Goal: Task Accomplishment & Management: Use online tool/utility

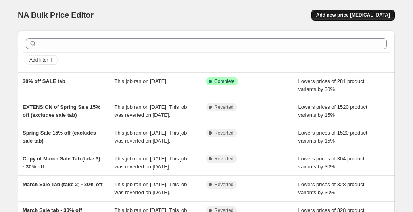
click at [345, 14] on span "Add new price [MEDICAL_DATA]" at bounding box center [353, 15] width 74 height 6
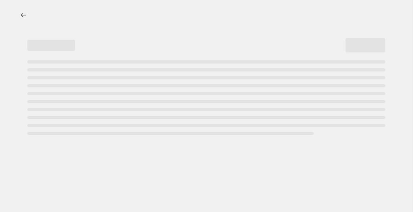
select select "percentage"
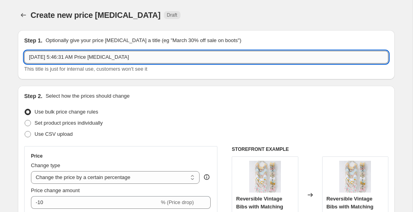
click at [156, 58] on input "[DATE] 5:46:31 AM Price [MEDICAL_DATA]" at bounding box center [206, 57] width 364 height 13
type input "f"
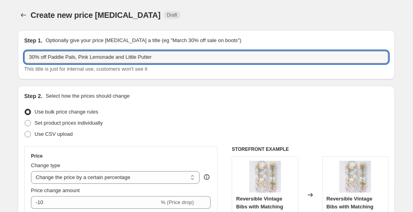
type input "30% off Paddle Pals, Pink Lemonade and Little Putter"
click at [263, 21] on div "Create new price [MEDICAL_DATA]. This page is ready Create new price [MEDICAL_D…" at bounding box center [206, 15] width 377 height 30
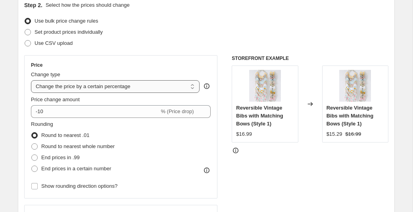
scroll to position [92, 0]
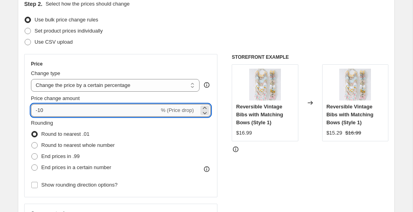
click at [52, 111] on input "-10" at bounding box center [95, 110] width 128 height 13
type input "-1"
type input "-30"
click at [126, 63] on div "Price" at bounding box center [121, 64] width 180 height 6
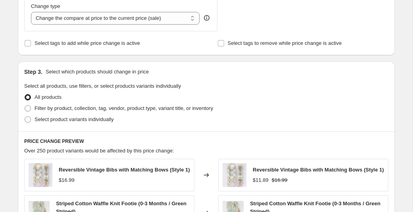
scroll to position [310, 0]
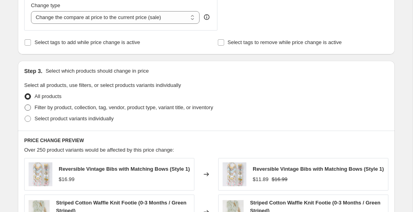
click at [27, 110] on span at bounding box center [28, 107] width 6 height 6
click at [25, 105] on input "Filter by product, collection, tag, vendor, product type, variant title, or inv…" at bounding box center [25, 104] width 0 height 0
radio input "true"
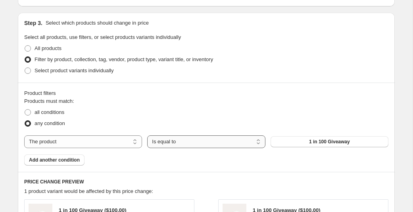
scroll to position [398, 0]
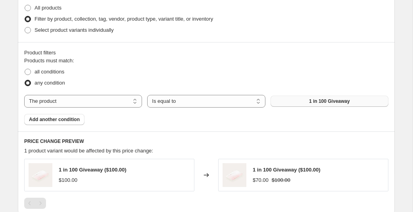
click at [308, 102] on button "1 in 100 Giveaway" at bounding box center [330, 101] width 118 height 11
click at [192, 103] on select "Is equal to Is not equal to" at bounding box center [206, 101] width 118 height 13
click at [117, 104] on select "The product The product's collection The product's tag The product's vendor The…" at bounding box center [83, 101] width 118 height 13
select select "collection"
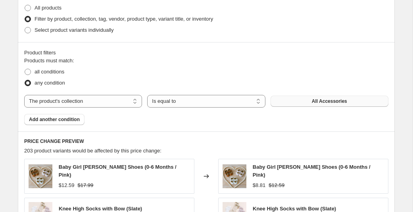
click at [303, 106] on button "All Accessories" at bounding box center [330, 101] width 118 height 11
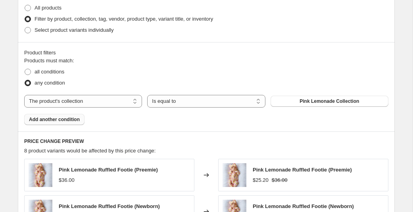
click at [73, 119] on span "Add another condition" at bounding box center [54, 119] width 51 height 6
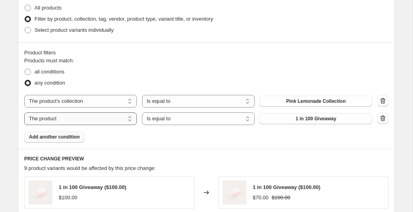
click at [104, 120] on select "The product The product's collection The product's tag The product's vendor The…" at bounding box center [80, 118] width 113 height 13
select select "collection"
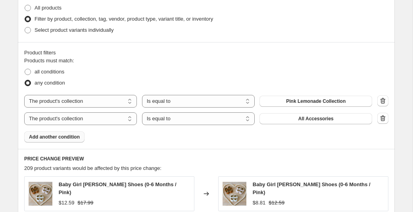
click at [317, 119] on span "All Accessories" at bounding box center [315, 118] width 35 height 6
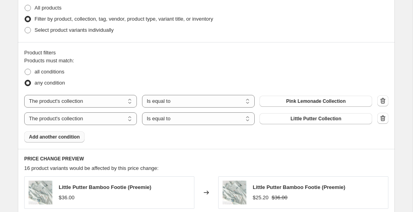
click at [54, 138] on span "Add another condition" at bounding box center [54, 137] width 51 height 6
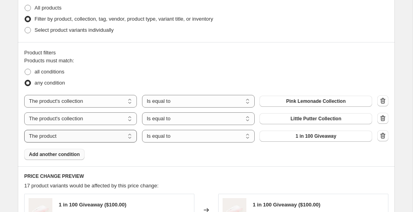
click at [112, 135] on select "The product The product's collection The product's tag The product's vendor The…" at bounding box center [80, 136] width 113 height 13
select select "collection"
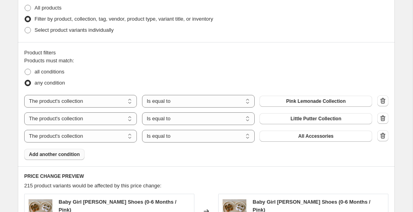
click at [314, 135] on span "All Accessories" at bounding box center [315, 136] width 35 height 6
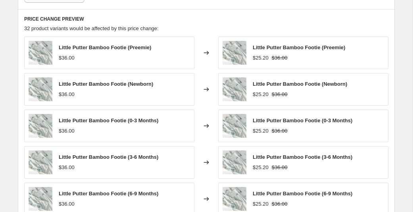
scroll to position [706, 0]
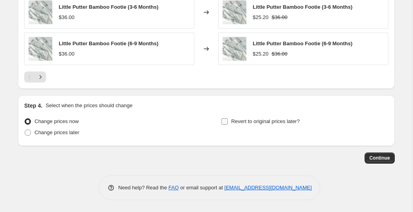
click at [227, 123] on input "Revert to original prices later?" at bounding box center [224, 121] width 6 height 6
checkbox input "true"
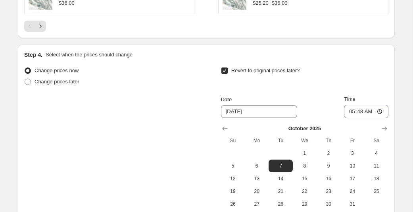
scroll to position [767, 0]
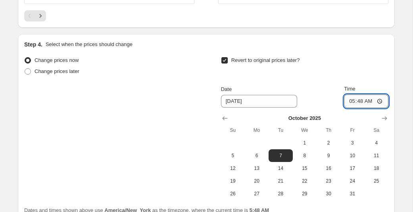
click at [366, 101] on input "05:48" at bounding box center [366, 100] width 44 height 13
click at [353, 101] on input "05:48" at bounding box center [366, 100] width 44 height 13
click at [347, 102] on input "05:48" at bounding box center [366, 100] width 44 height 13
type input "23:59"
click at [173, 164] on div "Change prices now Change prices later Revert to original prices later? Date [DA…" at bounding box center [206, 127] width 364 height 145
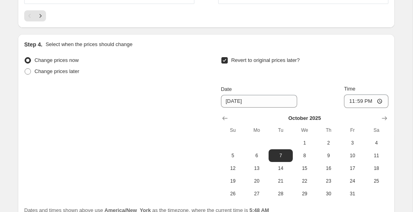
scroll to position [841, 0]
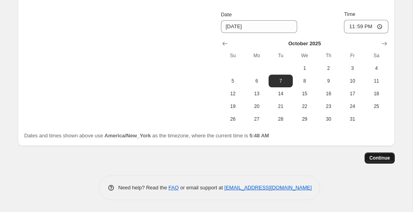
click at [375, 158] on span "Continue" at bounding box center [379, 158] width 21 height 6
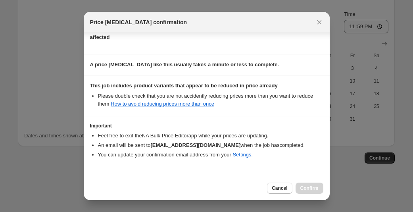
scroll to position [130, 0]
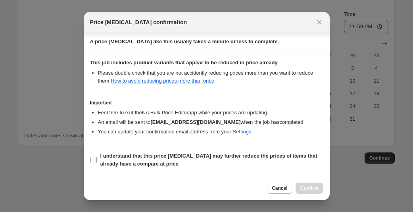
click at [94, 161] on input "I understand that this price [MEDICAL_DATA] may further reduce the prices of it…" at bounding box center [93, 160] width 6 height 6
checkbox input "true"
click at [317, 190] on span "Confirm" at bounding box center [309, 188] width 18 height 6
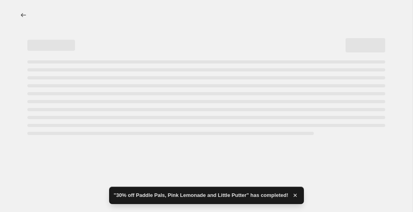
select select "percentage"
select select "collection"
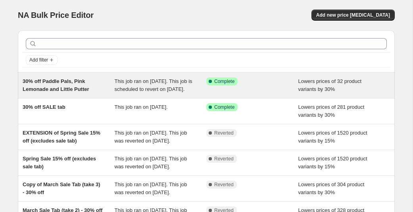
click at [107, 84] on div "30% off Paddle Pals, Pink Lemonade and Little Putter" at bounding box center [69, 85] width 92 height 16
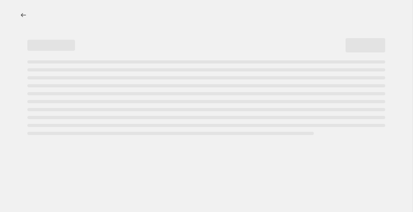
select select "percentage"
select select "collection"
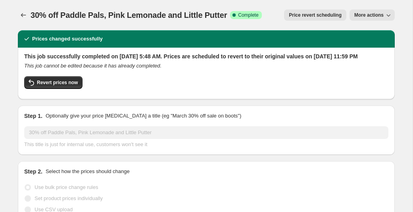
click at [371, 11] on button "More actions" at bounding box center [372, 15] width 45 height 11
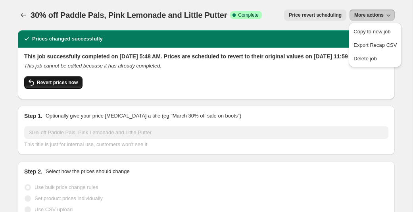
click at [53, 86] on span "Revert prices now" at bounding box center [57, 82] width 41 height 6
checkbox input "false"
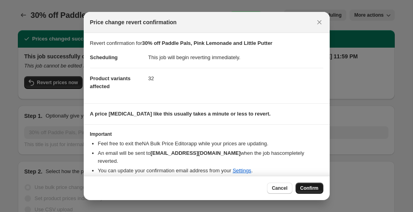
click at [306, 186] on span "Confirm" at bounding box center [309, 188] width 18 height 6
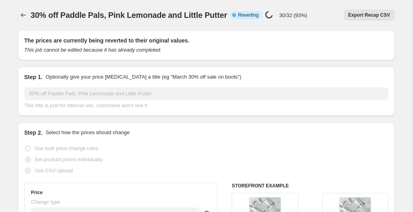
select select "percentage"
select select "collection"
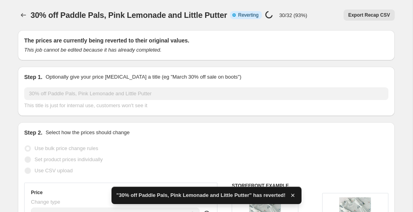
checkbox input "true"
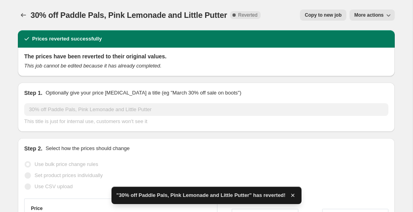
click at [333, 13] on span "Copy to new job" at bounding box center [323, 15] width 37 height 6
select select "percentage"
select select "collection"
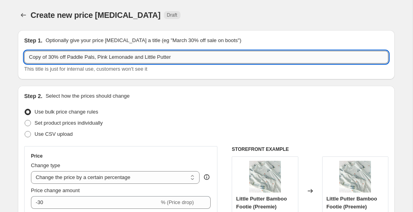
drag, startPoint x: 101, startPoint y: 58, endPoint x: 70, endPoint y: 57, distance: 30.6
click at [70, 57] on input "Copy of 30% off Paddle Pals, Pink Lemonade and Little Putter" at bounding box center [206, 57] width 364 height 13
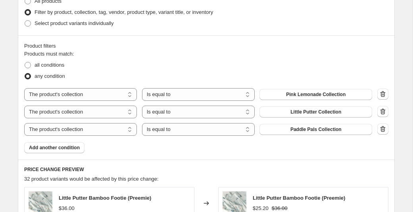
scroll to position [406, 0]
type input "Copy of 30% off Pink Lemonade and Little Putter"
click at [383, 127] on icon "button" at bounding box center [383, 128] width 5 height 6
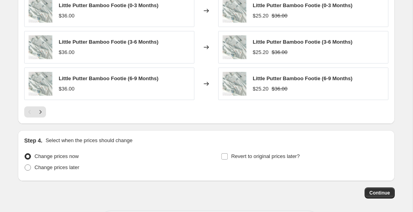
scroll to position [688, 0]
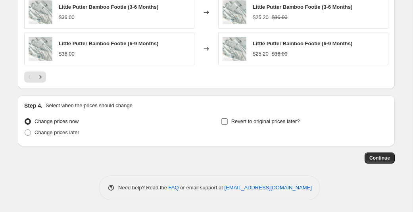
click at [224, 121] on input "Revert to original prices later?" at bounding box center [224, 121] width 6 height 6
checkbox input "true"
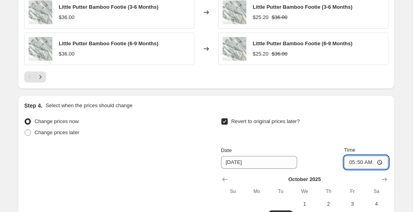
click at [354, 162] on input "05:50" at bounding box center [366, 162] width 44 height 13
type input "23:59"
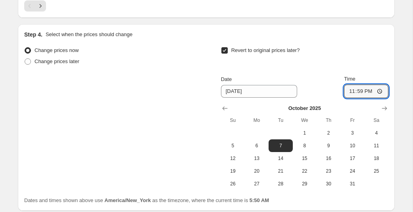
scroll to position [787, 0]
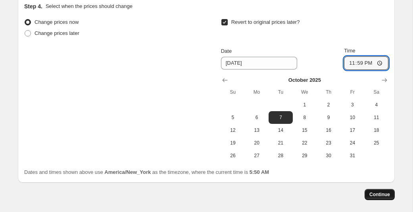
click at [373, 194] on span "Continue" at bounding box center [379, 194] width 21 height 6
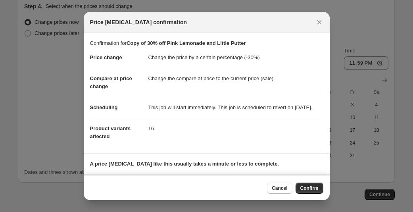
scroll to position [57, 0]
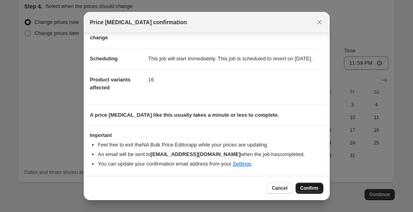
click at [307, 187] on span "Confirm" at bounding box center [309, 188] width 18 height 6
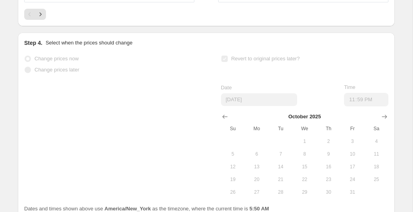
scroll to position [808, 0]
